Goal: Navigation & Orientation: Find specific page/section

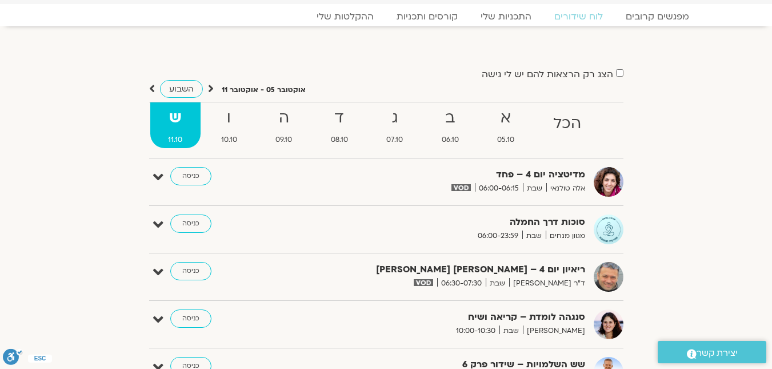
scroll to position [57, 0]
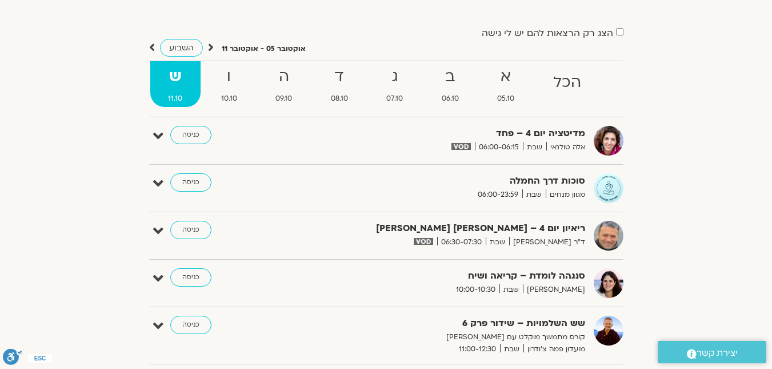
scroll to position [57, 0]
